Goal: Transaction & Acquisition: Purchase product/service

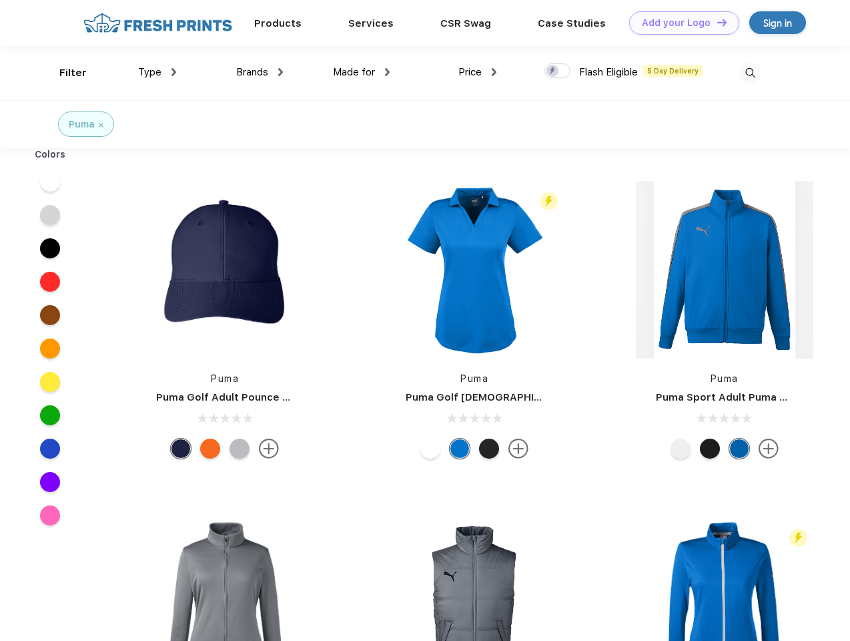
click at [679, 23] on link "Add your Logo Design Tool" at bounding box center [684, 22] width 110 height 23
click at [0, 0] on div "Design Tool" at bounding box center [0, 0] width 0 height 0
click at [716, 22] on link "Add your Logo Design Tool" at bounding box center [684, 22] width 110 height 23
click at [64, 73] on div "Filter" at bounding box center [72, 72] width 27 height 15
click at [158, 72] on span "Type" at bounding box center [149, 72] width 23 height 12
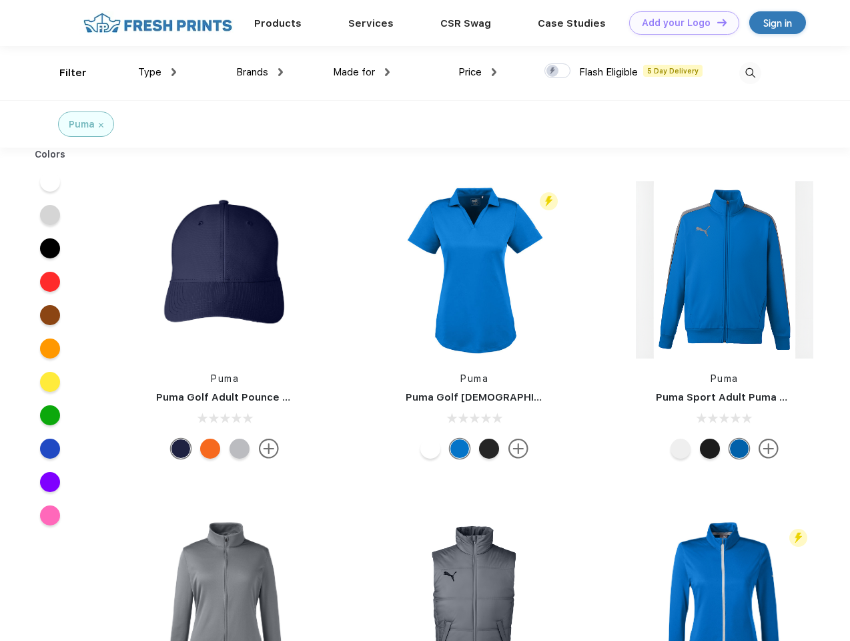
click at [260, 72] on span "Brands" at bounding box center [252, 72] width 32 height 12
click at [362, 72] on span "Made for" at bounding box center [354, 72] width 42 height 12
click at [478, 72] on span "Price" at bounding box center [470, 72] width 23 height 12
click at [558, 71] on div at bounding box center [558, 70] width 26 height 15
click at [553, 71] on input "checkbox" at bounding box center [549, 67] width 9 height 9
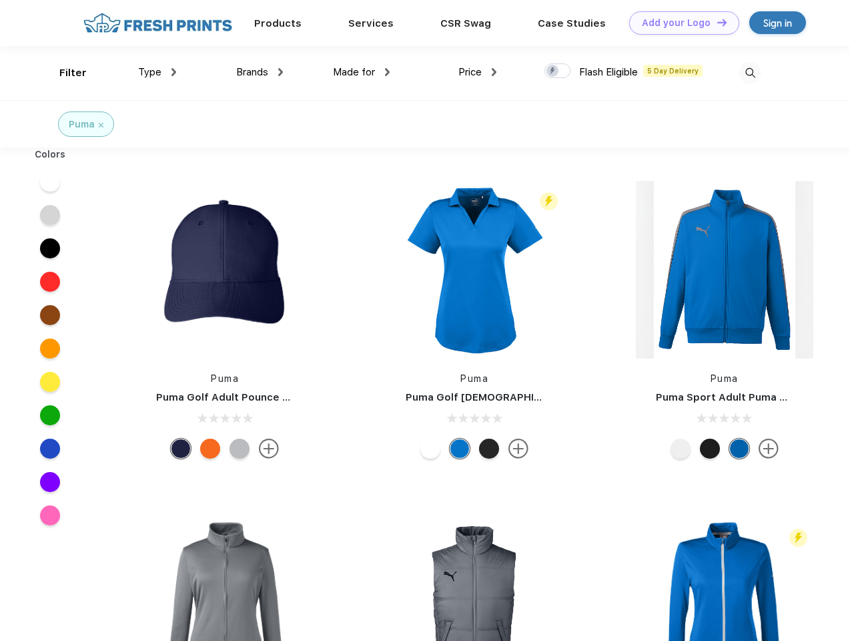
click at [750, 73] on img at bounding box center [751, 73] width 22 height 22
